Goal: Task Accomplishment & Management: Use online tool/utility

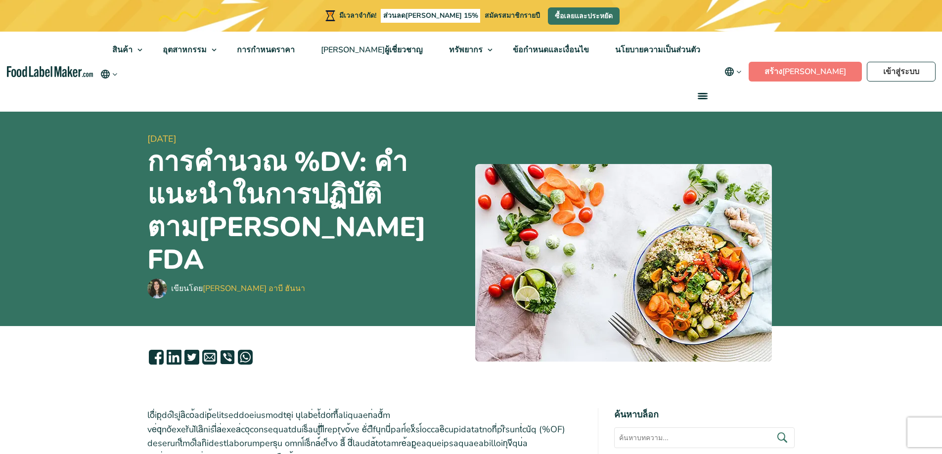
select select "English"
click at [826, 67] on font "สร้าง[PERSON_NAME]" at bounding box center [805, 71] width 82 height 11
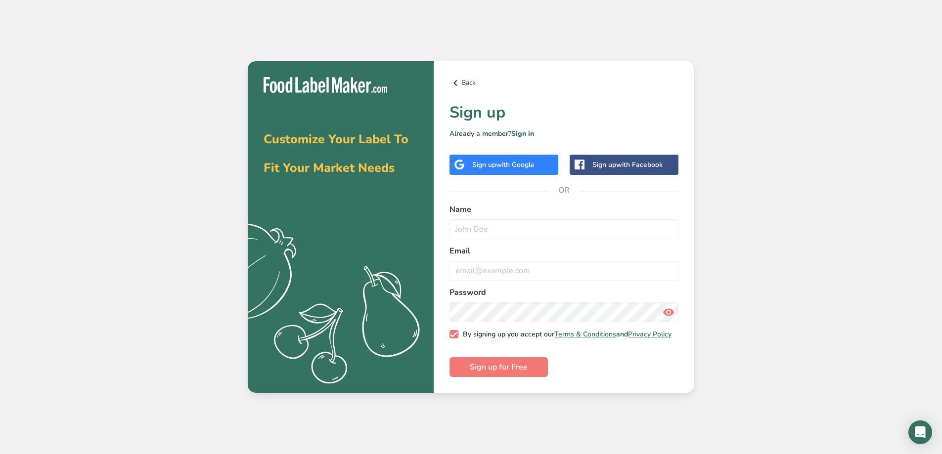
select select "English"
click at [133, 139] on div "Customize Your Label To Fit Your Market Needs .a{fill:#f5f3ed;} Back Sign up Al…" at bounding box center [471, 227] width 942 height 454
